Goal: Task Accomplishment & Management: Use online tool/utility

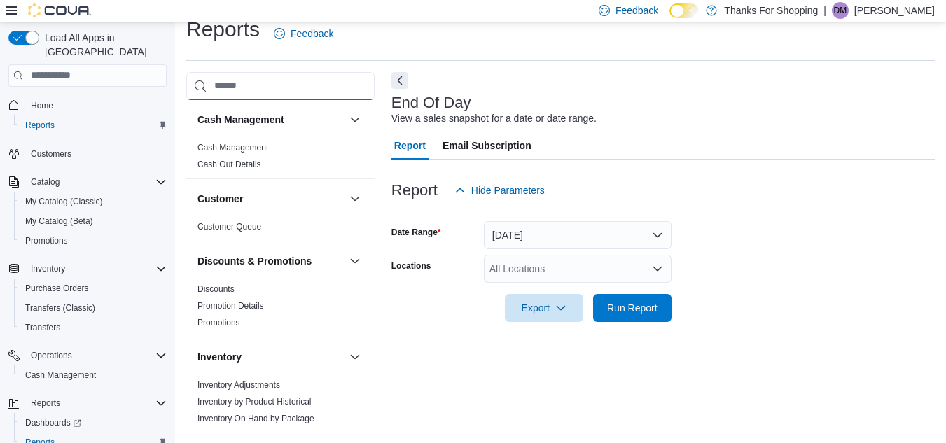
click at [221, 80] on input "search" at bounding box center [280, 86] width 188 height 28
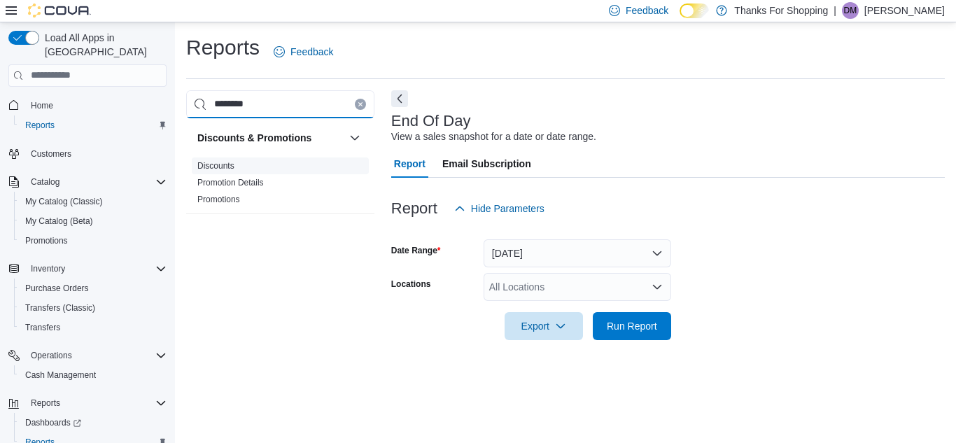
type input "********"
drag, startPoint x: 201, startPoint y: 170, endPoint x: 226, endPoint y: 165, distance: 25.8
click at [201, 169] on link "Discounts" at bounding box center [215, 166] width 37 height 10
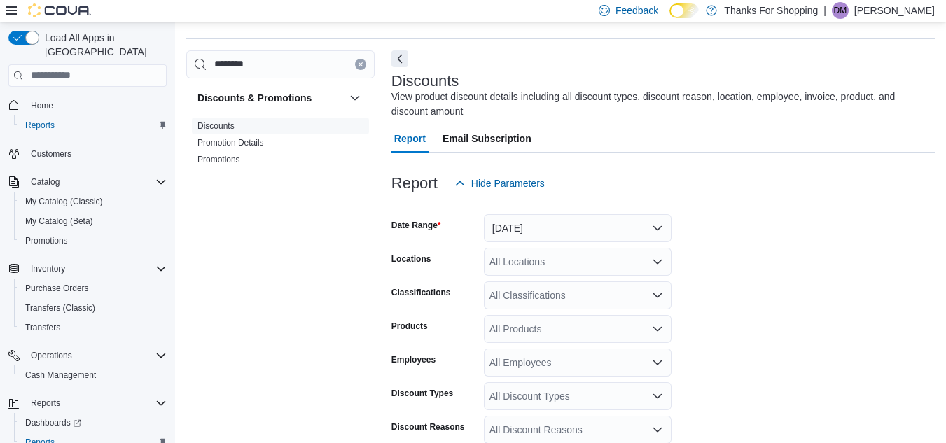
scroll to position [47, 0]
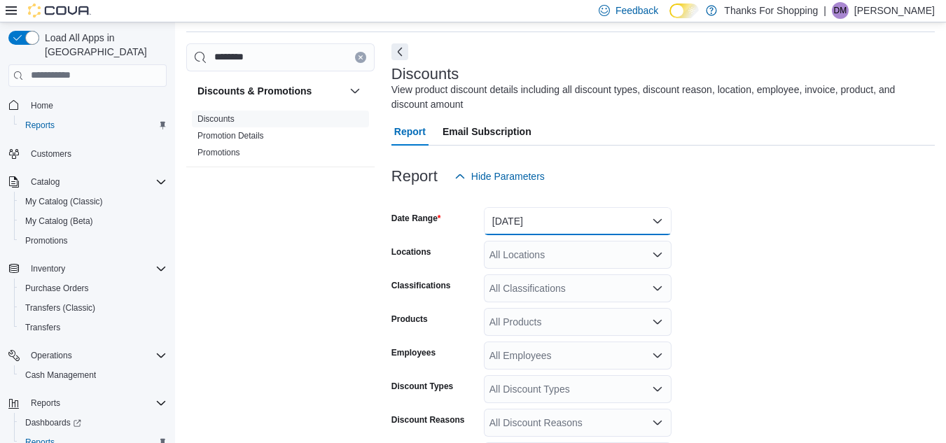
click at [579, 218] on button "[DATE]" at bounding box center [578, 221] width 188 height 28
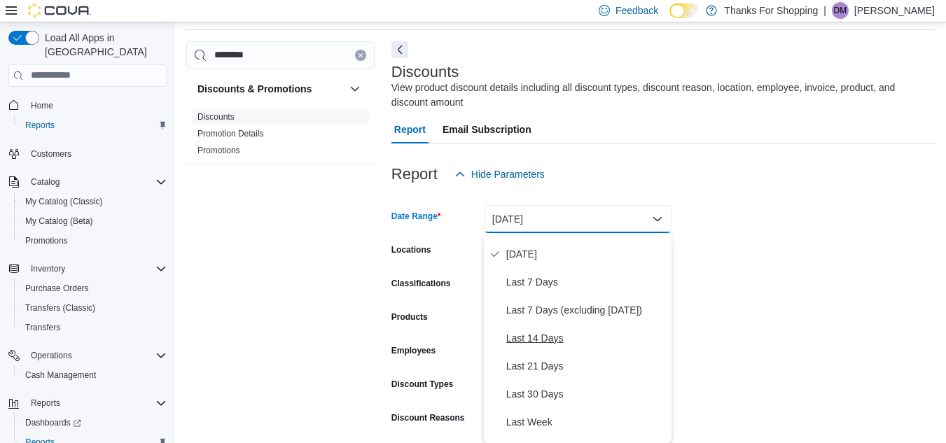
scroll to position [70, 0]
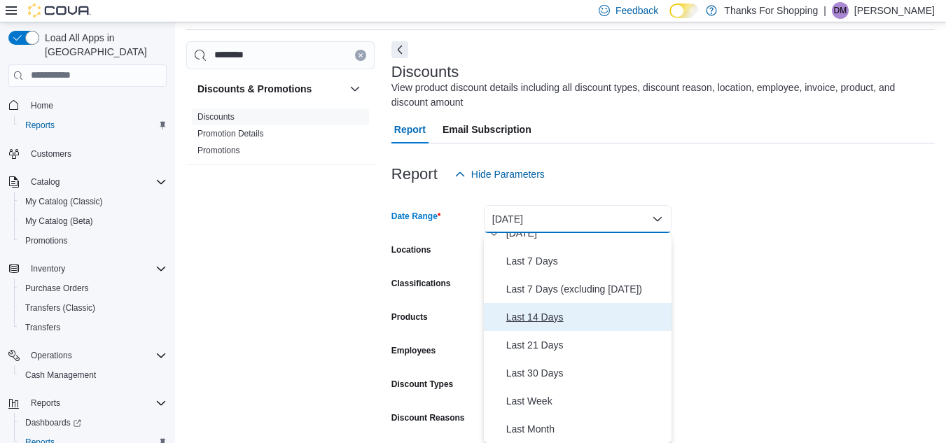
click at [552, 313] on span "Last 14 Days" at bounding box center [586, 317] width 160 height 17
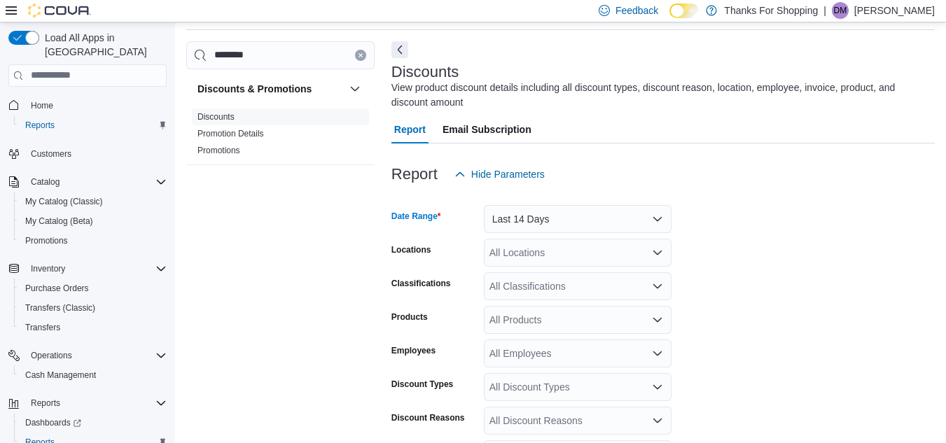
click at [542, 256] on div "All Locations" at bounding box center [578, 253] width 188 height 28
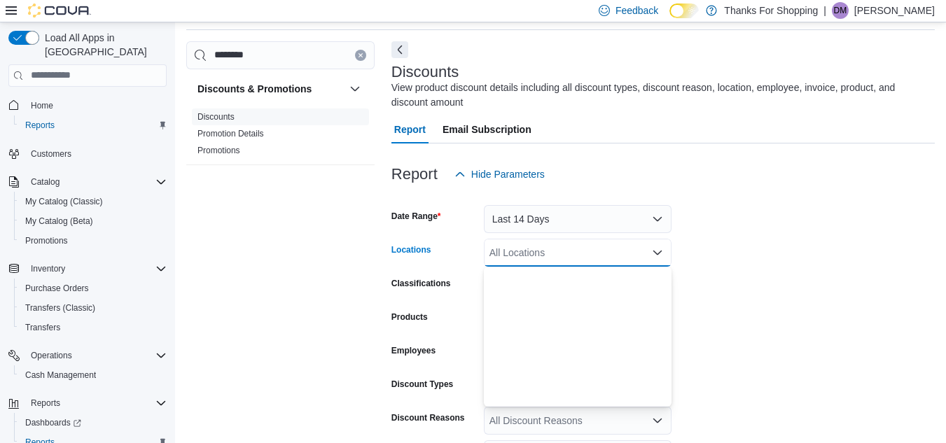
scroll to position [368, 0]
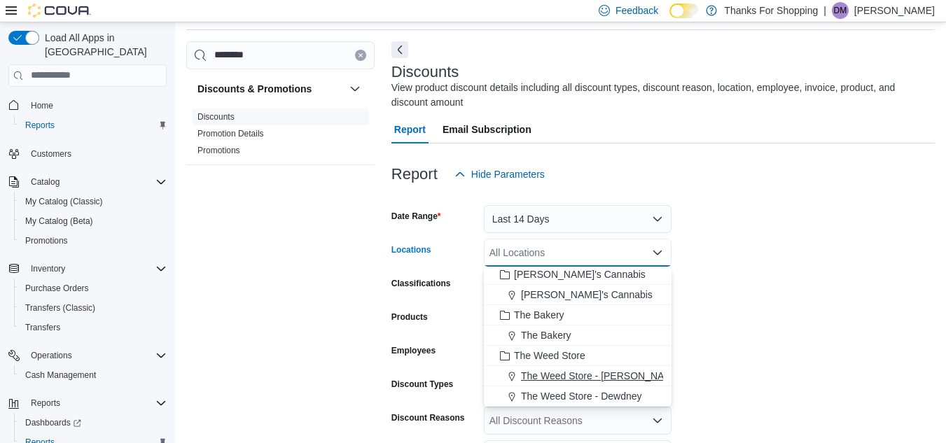
click at [576, 377] on span "The Weed Store - [PERSON_NAME][GEOGRAPHIC_DATA]" at bounding box center [652, 376] width 263 height 14
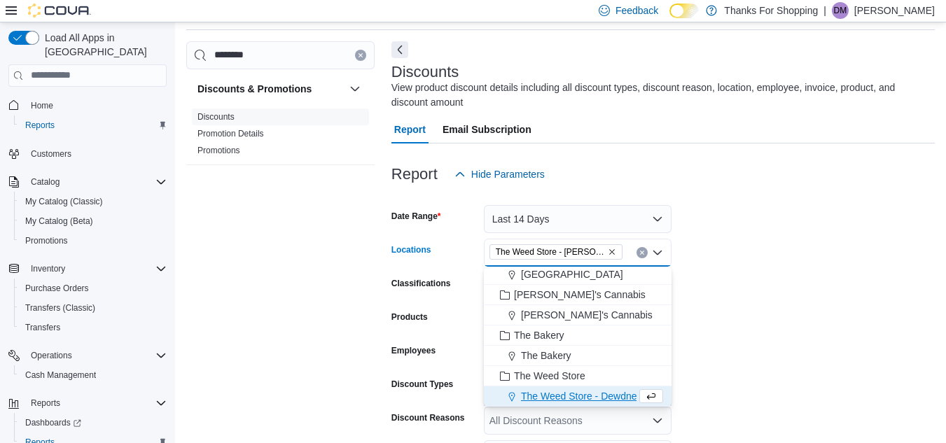
scroll to position [347, 0]
click at [763, 341] on form "Date Range Last 14 Days Locations The Weed Store - [PERSON_NAME][GEOGRAPHIC_DAT…" at bounding box center [662, 381] width 543 height 386
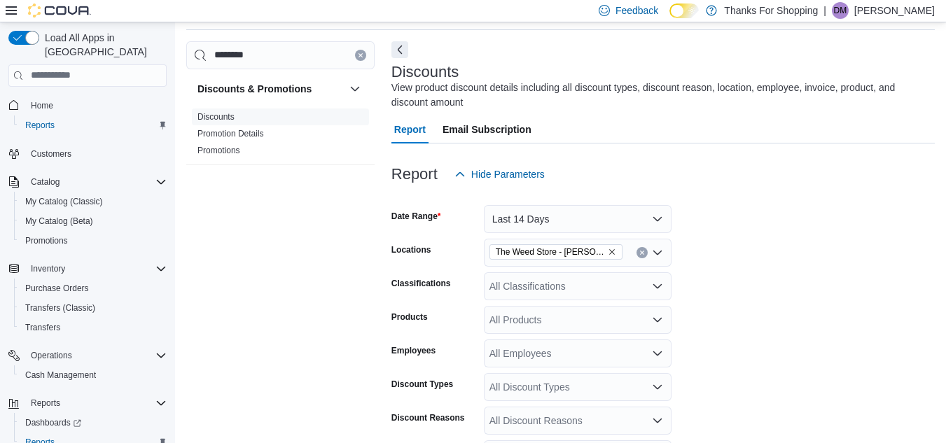
scroll to position [189, 0]
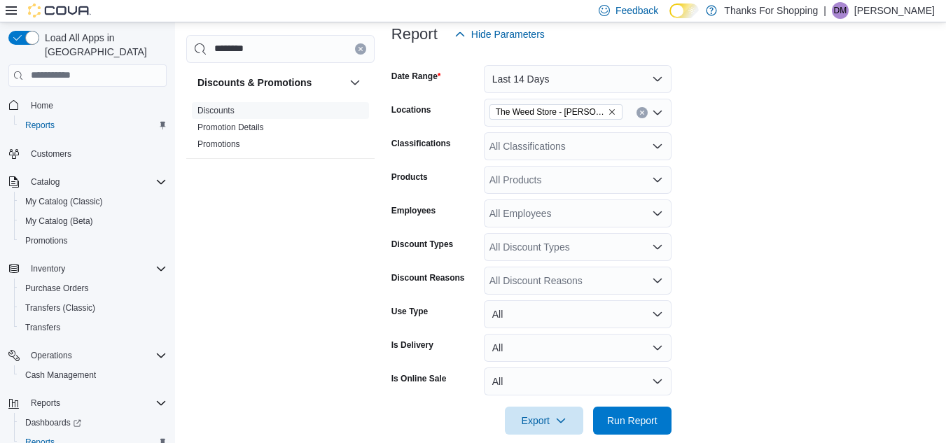
click at [543, 247] on div "All Discount Types" at bounding box center [578, 247] width 188 height 28
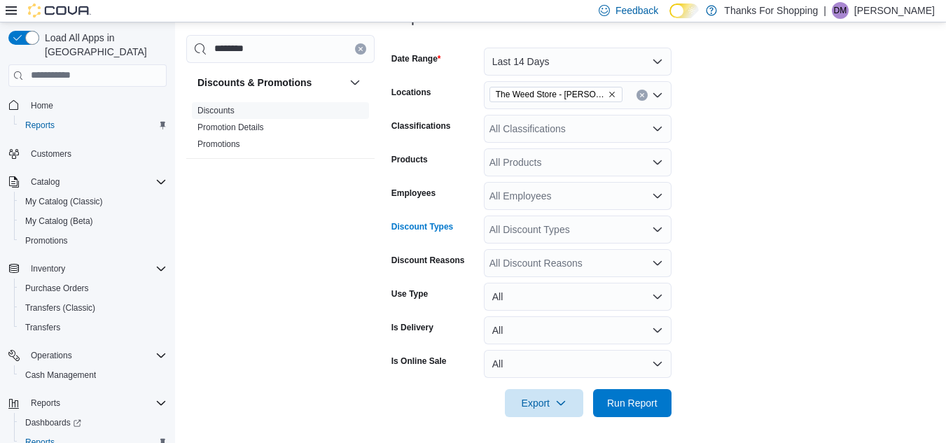
scroll to position [209, 0]
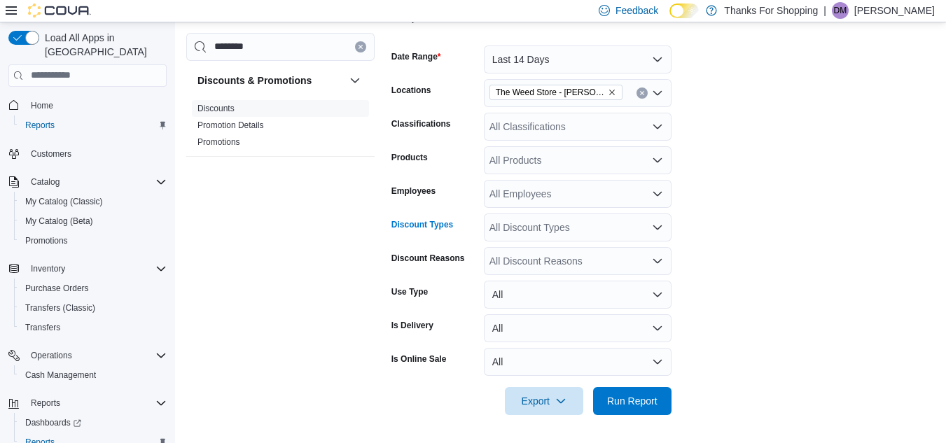
click at [554, 262] on div "All Discount Reasons" at bounding box center [578, 261] width 188 height 28
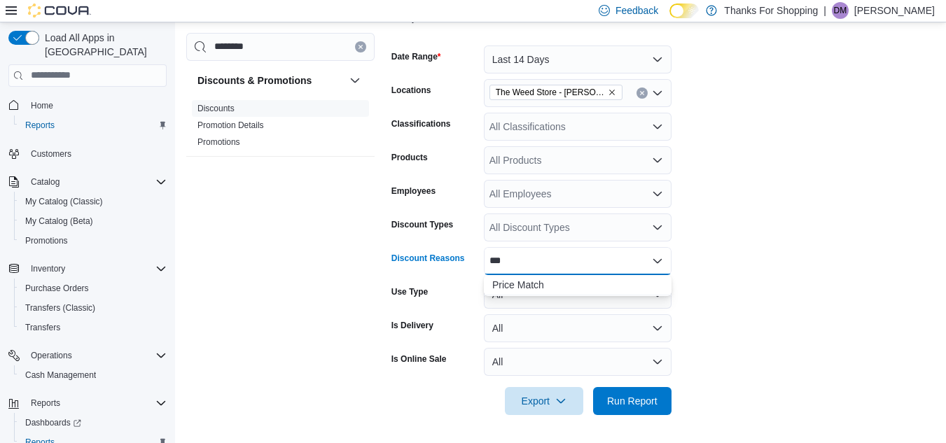
scroll to position [0, 0]
type input "*****"
drag, startPoint x: 519, startPoint y: 287, endPoint x: 729, endPoint y: 303, distance: 210.7
click at [519, 286] on span "Price Match" at bounding box center [577, 285] width 171 height 14
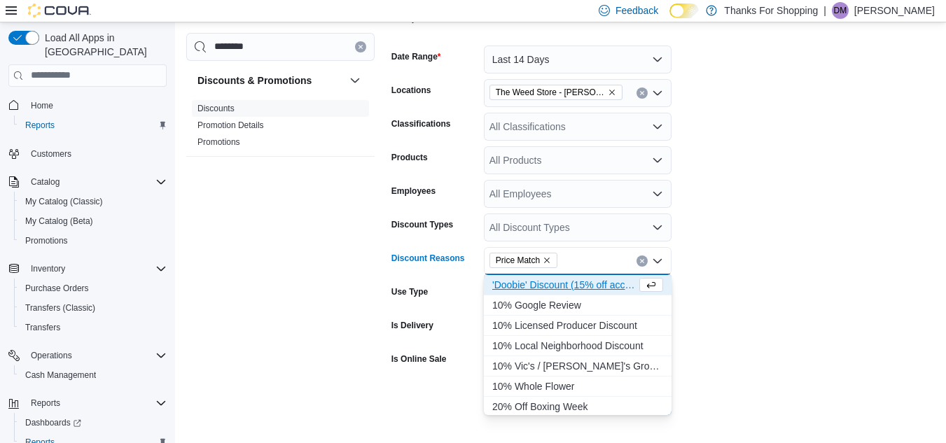
click at [769, 356] on form "Date Range Last 14 Days Locations The Weed Store - [PERSON_NAME] St Classificat…" at bounding box center [662, 222] width 543 height 386
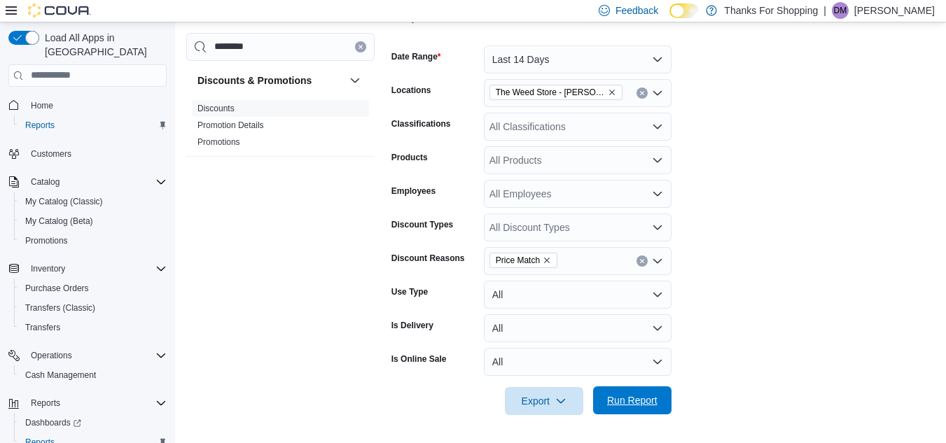
click at [635, 400] on span "Run Report" at bounding box center [632, 400] width 50 height 14
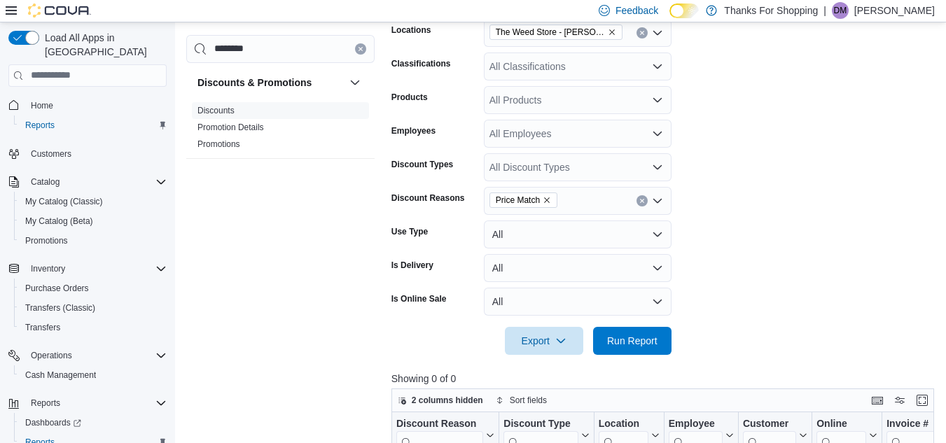
scroll to position [69, 0]
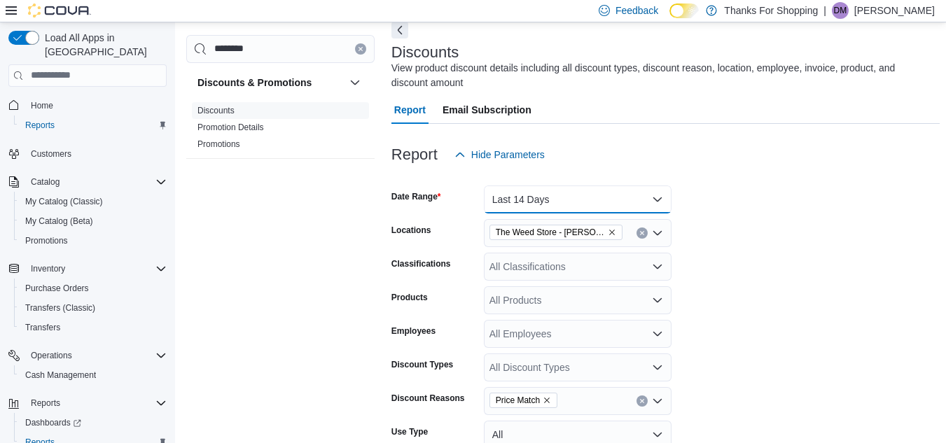
click at [542, 194] on button "Last 14 Days" at bounding box center [578, 200] width 188 height 28
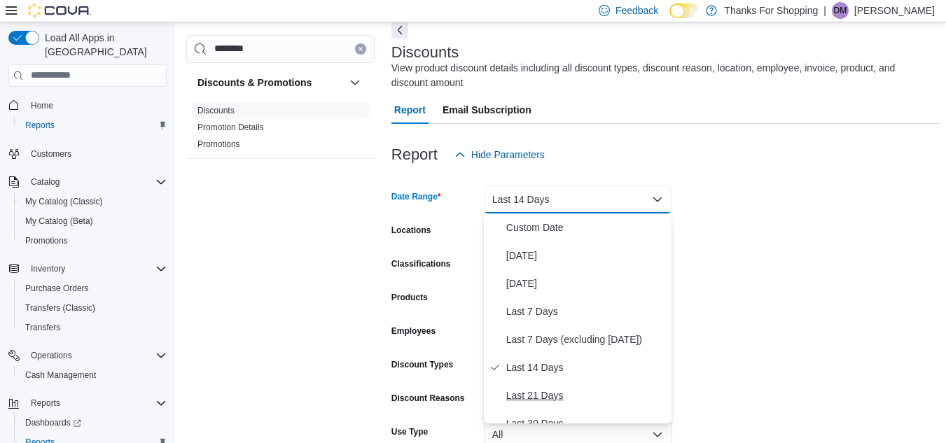
scroll to position [70, 0]
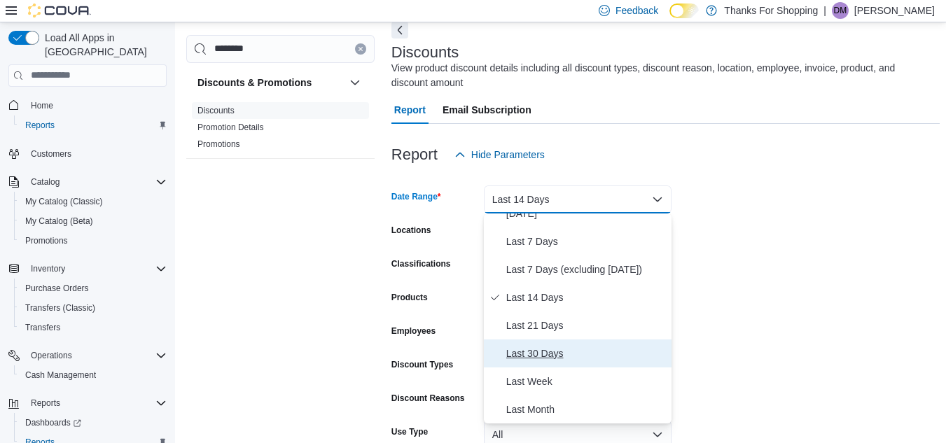
click at [548, 354] on span "Last 30 Days" at bounding box center [586, 353] width 160 height 17
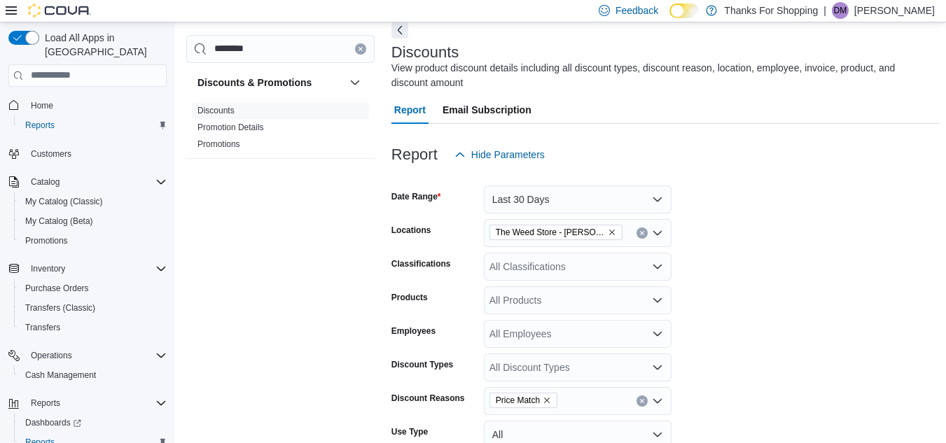
click at [837, 343] on form "Date Range Last 30 Days Locations The Weed Store - [PERSON_NAME] St Classificat…" at bounding box center [665, 362] width 548 height 386
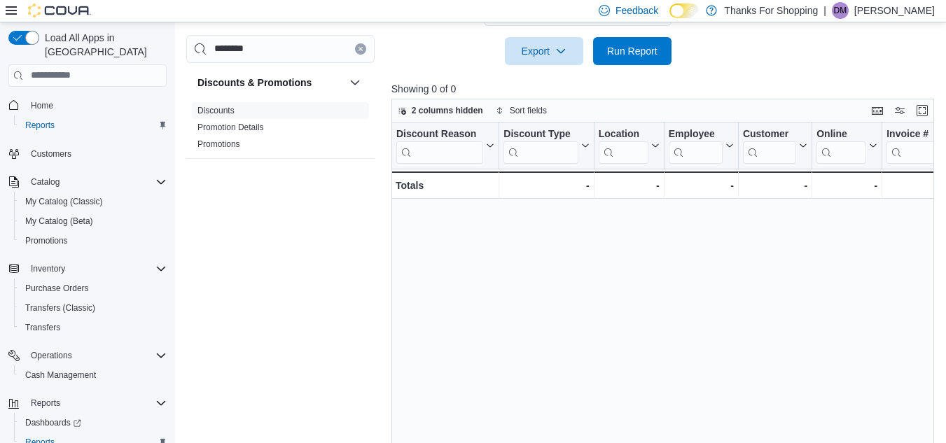
scroll to position [349, 0]
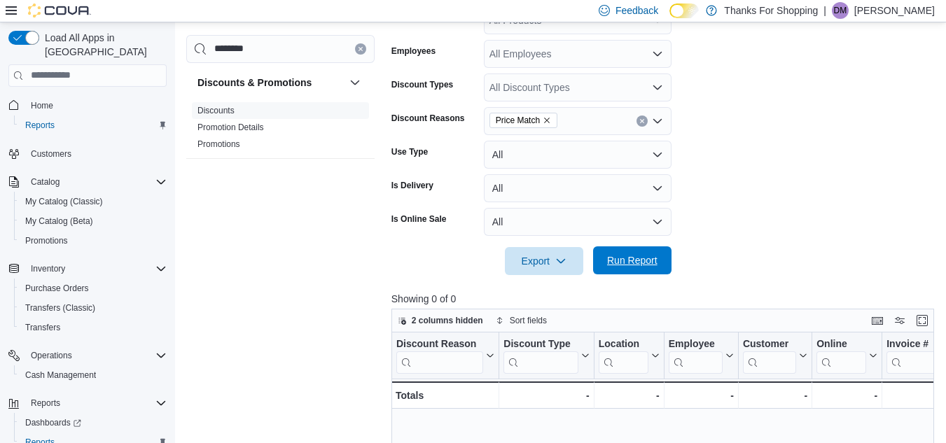
click at [641, 255] on span "Run Report" at bounding box center [632, 260] width 50 height 14
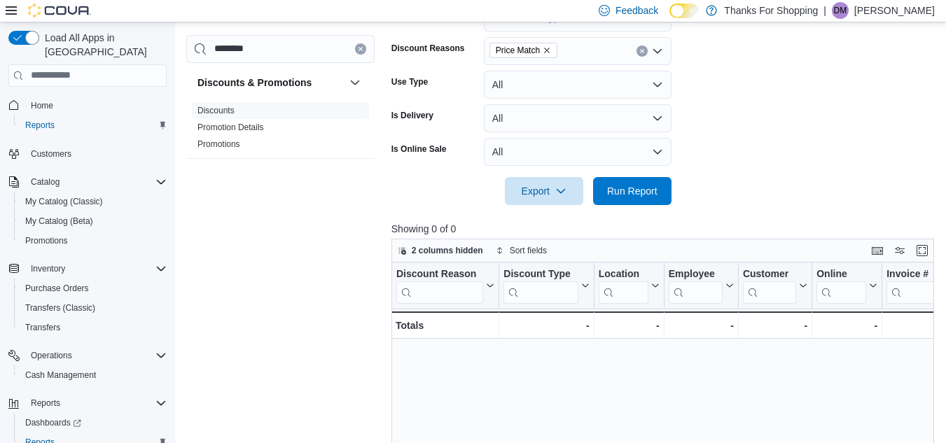
scroll to position [209, 0]
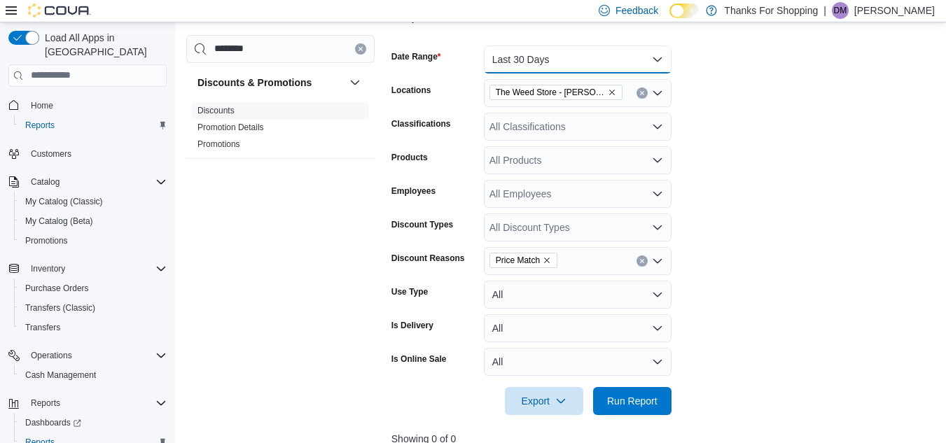
click at [558, 64] on button "Last 30 Days" at bounding box center [578, 60] width 188 height 28
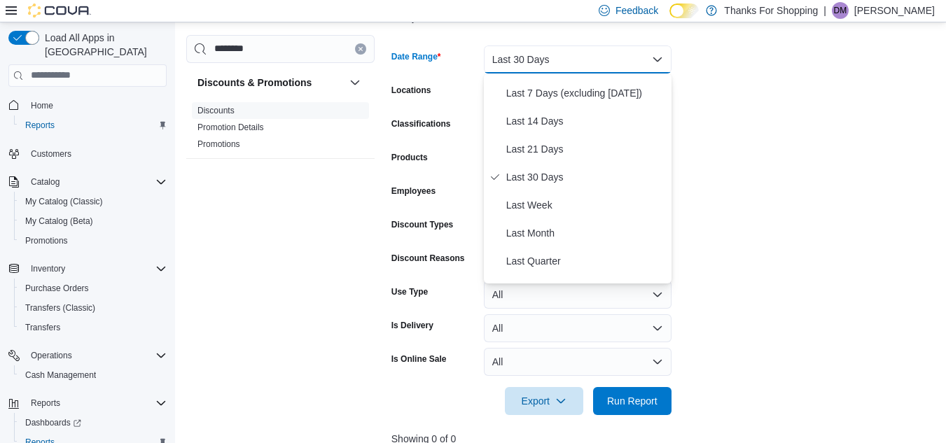
scroll to position [154, 0]
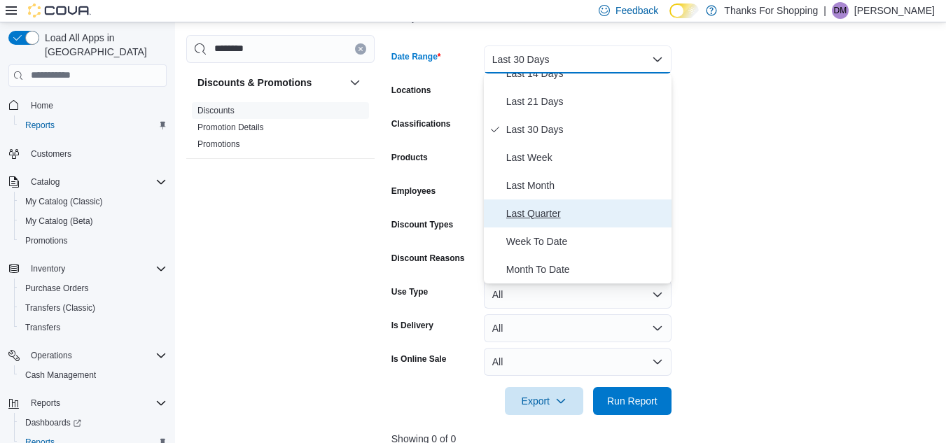
click at [543, 204] on button "Last Quarter" at bounding box center [578, 214] width 188 height 28
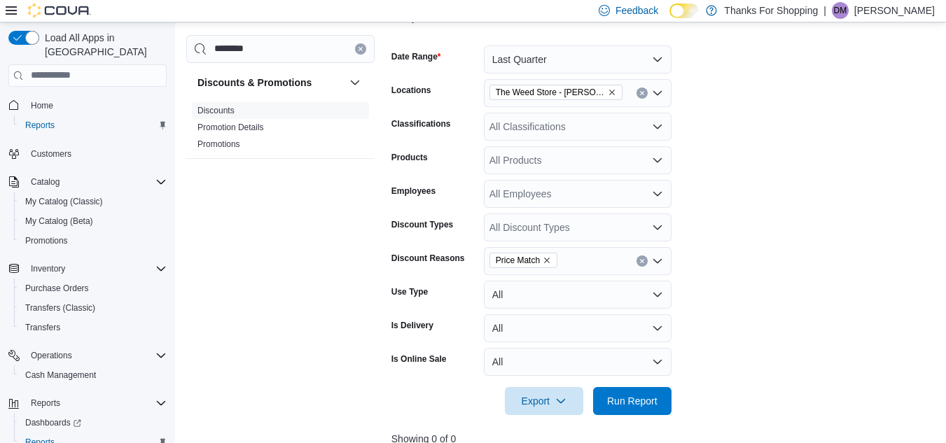
drag, startPoint x: 778, startPoint y: 230, endPoint x: 707, endPoint y: 308, distance: 105.6
click at [775, 231] on form "Date Range Last Quarter Locations The Weed Store - [PERSON_NAME] St Classificat…" at bounding box center [665, 222] width 548 height 386
drag, startPoint x: 649, startPoint y: 405, endPoint x: 858, endPoint y: 264, distance: 252.2
click at [649, 404] on span "Run Report" at bounding box center [632, 401] width 50 height 14
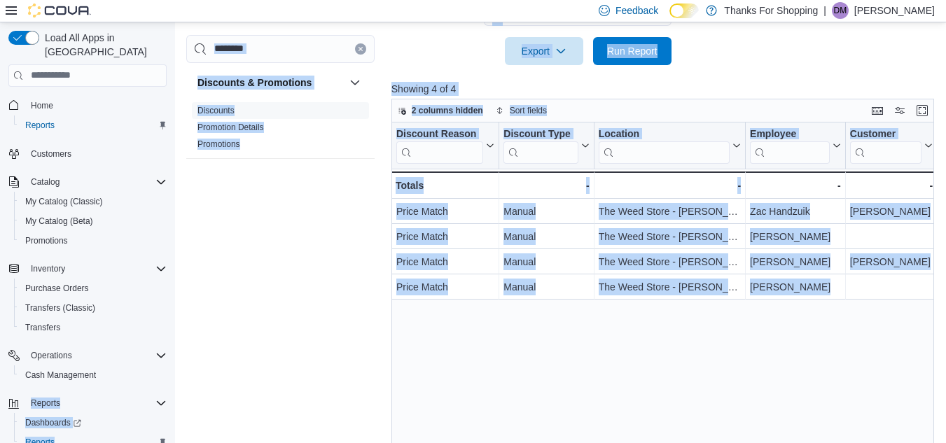
drag, startPoint x: 755, startPoint y: 330, endPoint x: 169, endPoint y: 360, distance: 587.4
click at [517, 316] on div "Discount Reason Click to view column header actions Discount Type Click to view…" at bounding box center [665, 288] width 548 height 330
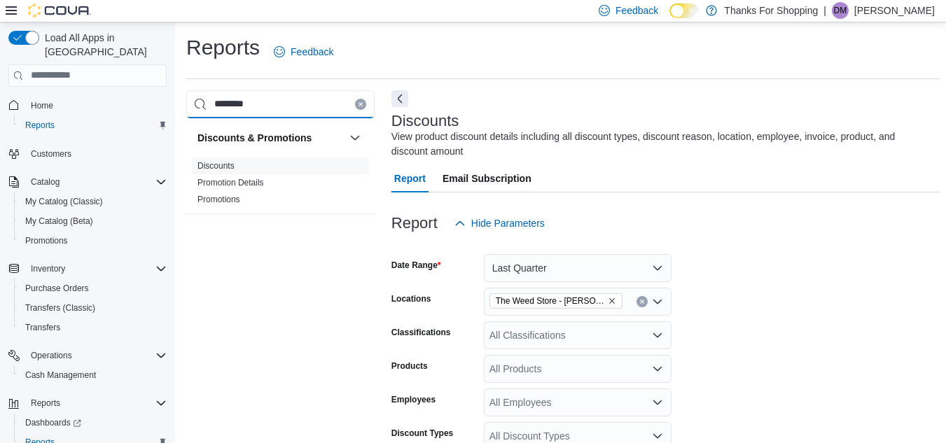
drag, startPoint x: 256, startPoint y: 102, endPoint x: 207, endPoint y: 104, distance: 49.1
click at [207, 104] on input "********" at bounding box center [280, 104] width 188 height 28
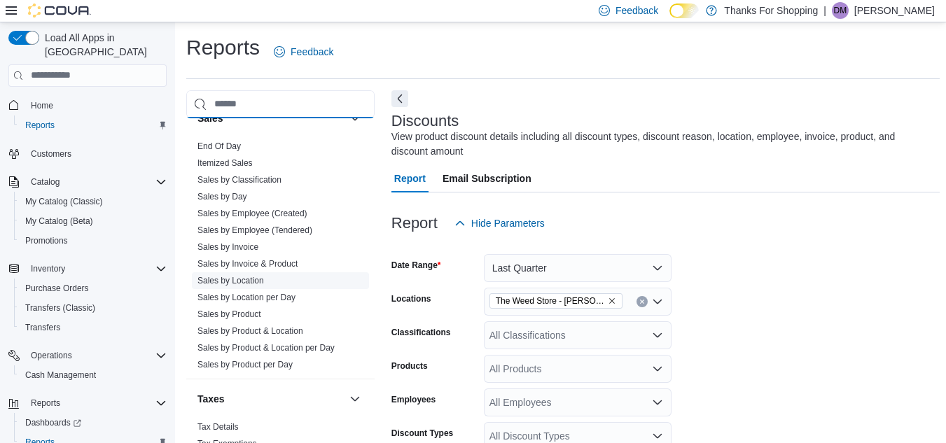
scroll to position [792, 0]
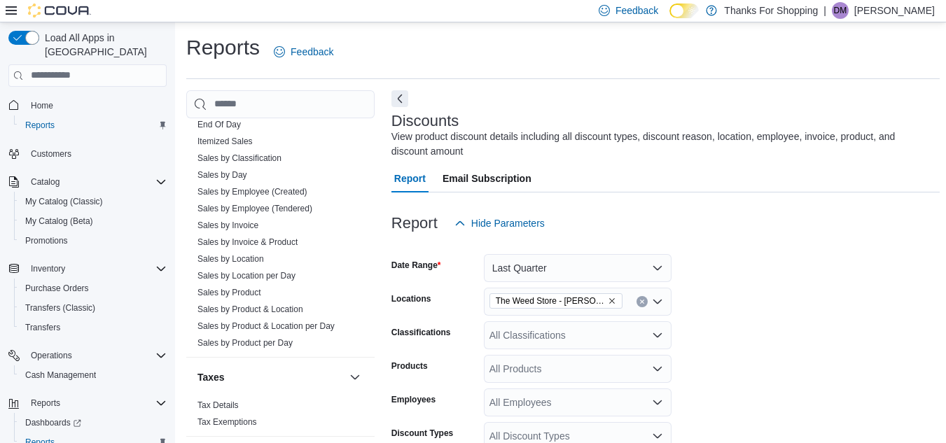
drag, startPoint x: 275, startPoint y: 275, endPoint x: 667, endPoint y: 314, distance: 394.0
click at [275, 275] on link "Sales by Location per Day" at bounding box center [246, 276] width 98 height 10
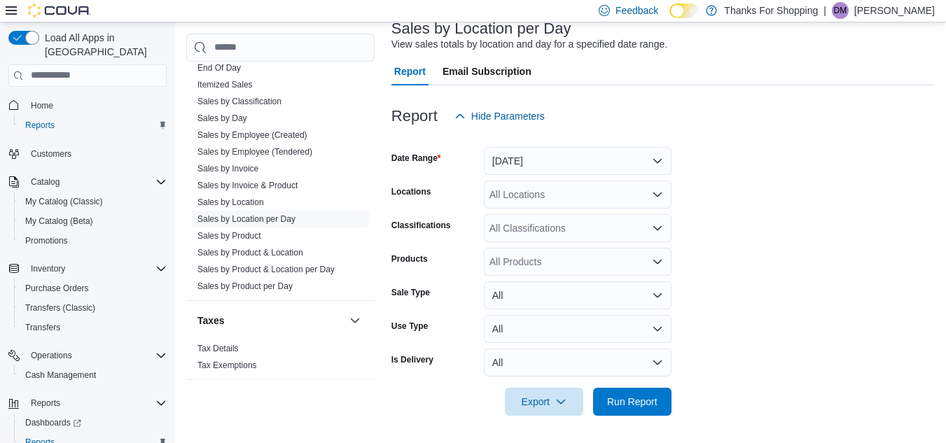
scroll to position [93, 0]
click at [526, 160] on button "[DATE]" at bounding box center [578, 160] width 188 height 28
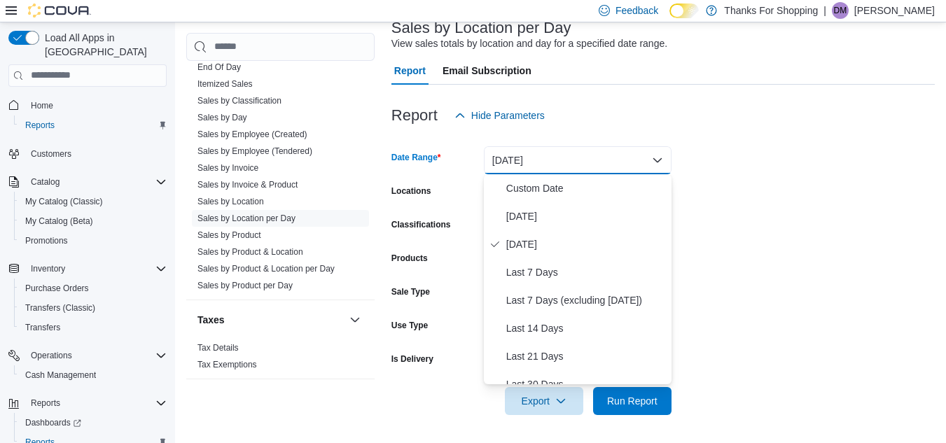
click at [831, 251] on form "Date Range [DATE] Locations All Locations Classifications All Classifications P…" at bounding box center [662, 273] width 543 height 286
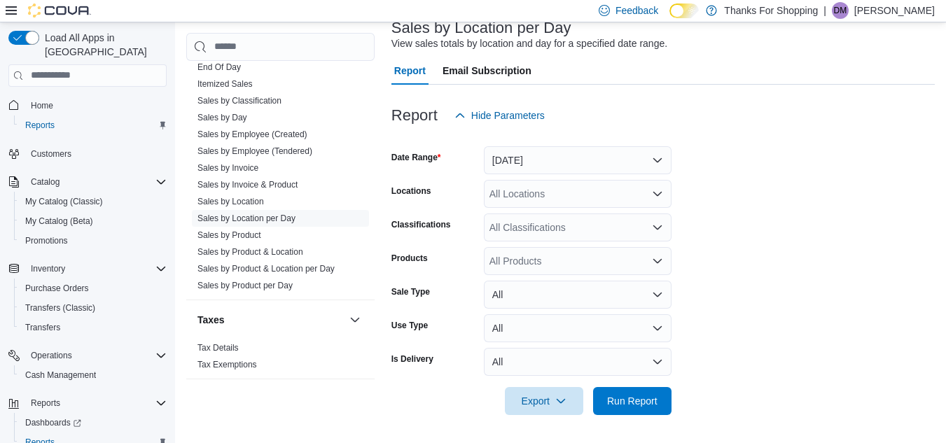
click at [538, 199] on div "All Locations" at bounding box center [578, 194] width 188 height 28
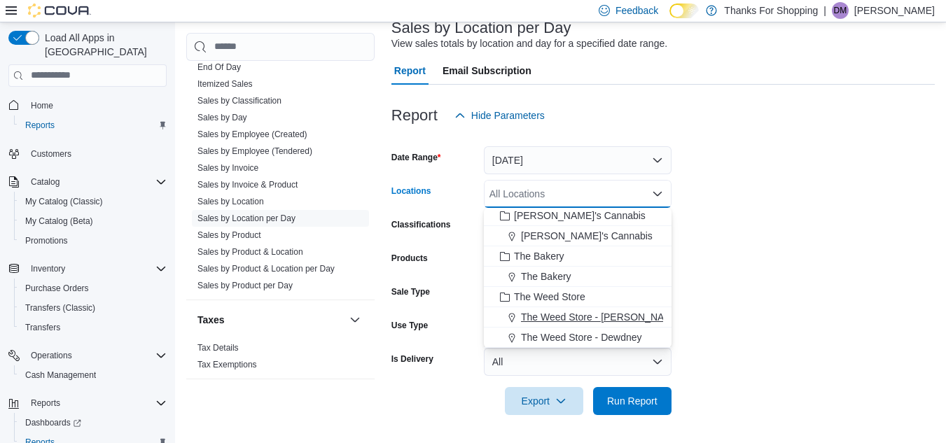
click at [618, 319] on span "The Weed Store - [PERSON_NAME][GEOGRAPHIC_DATA]" at bounding box center [652, 317] width 263 height 14
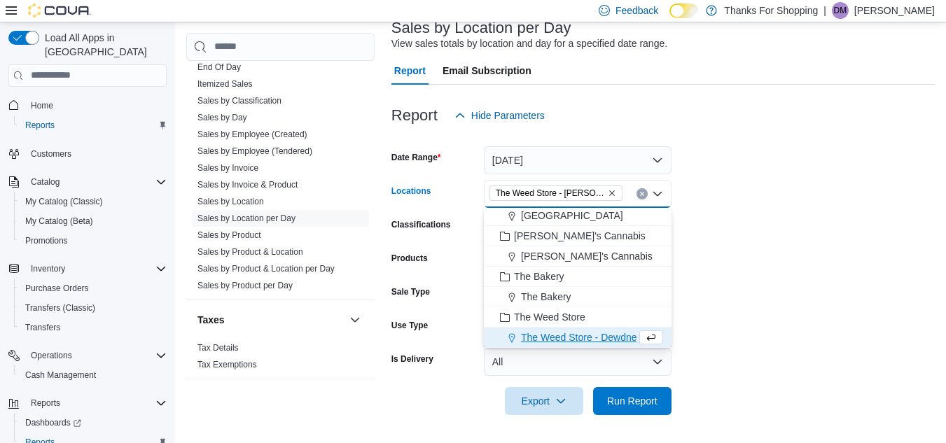
scroll to position [347, 0]
click at [769, 341] on form "Date Range [DATE] Locations The Weed Store - [PERSON_NAME][GEOGRAPHIC_DATA] box…" at bounding box center [662, 273] width 543 height 286
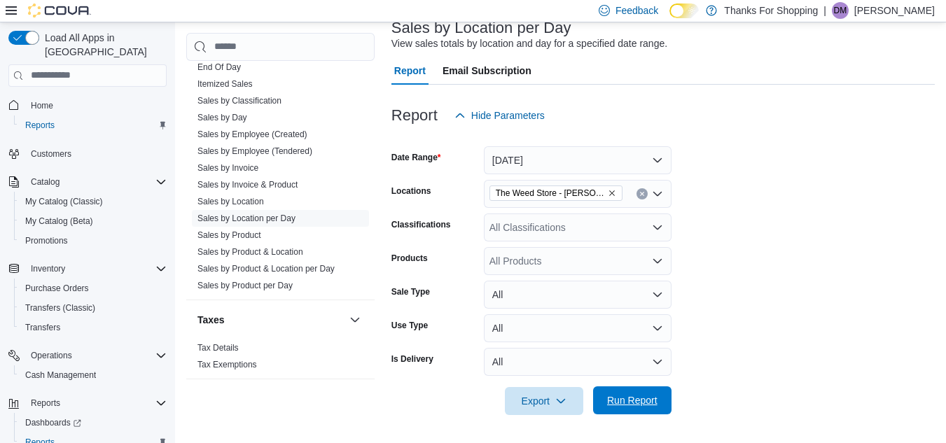
click at [639, 393] on span "Run Report" at bounding box center [632, 400] width 62 height 28
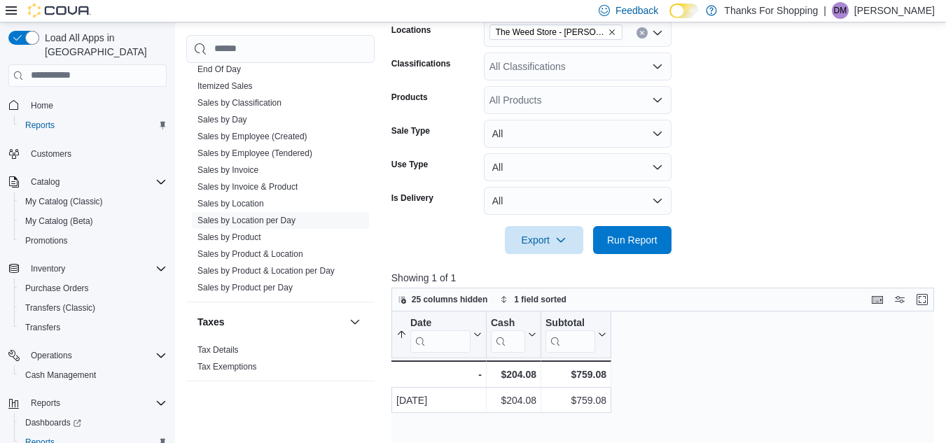
scroll to position [114, 0]
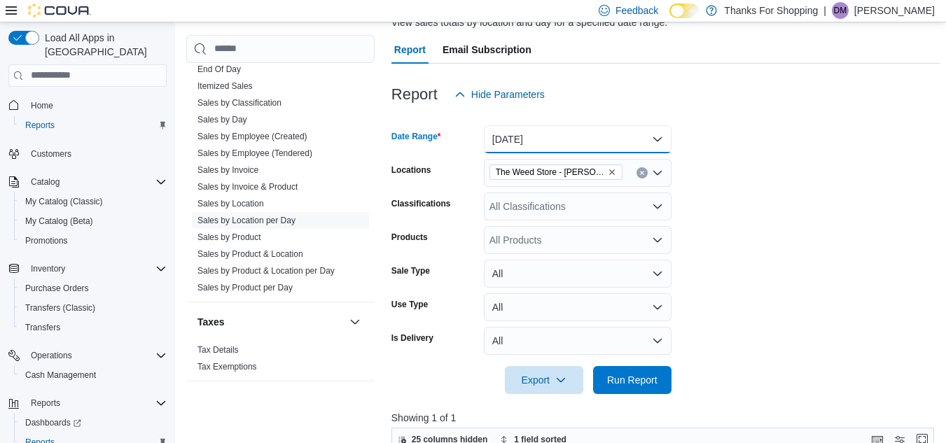
click at [523, 132] on button "[DATE]" at bounding box center [578, 139] width 188 height 28
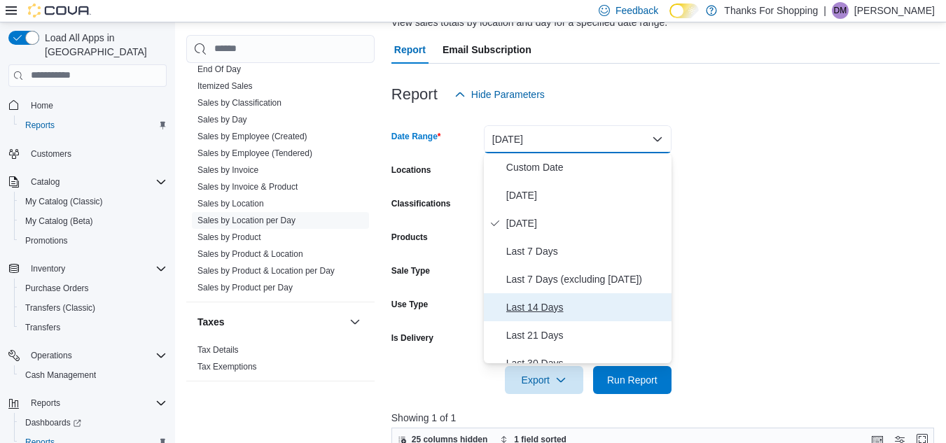
click at [545, 297] on button "Last 14 Days" at bounding box center [578, 307] width 188 height 28
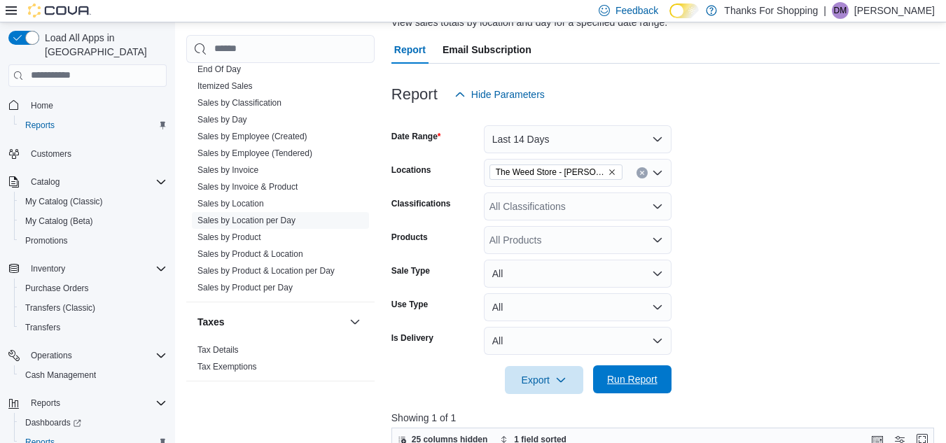
click at [648, 378] on span "Run Report" at bounding box center [632, 379] width 50 height 14
